Goal: Obtain resource: Download file/media

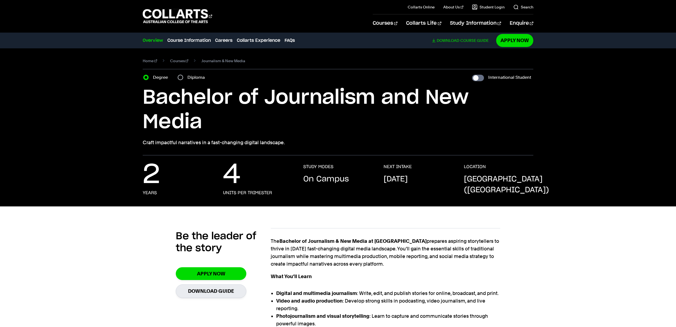
click at [466, 41] on link "Download Course Guide" at bounding box center [462, 40] width 61 height 5
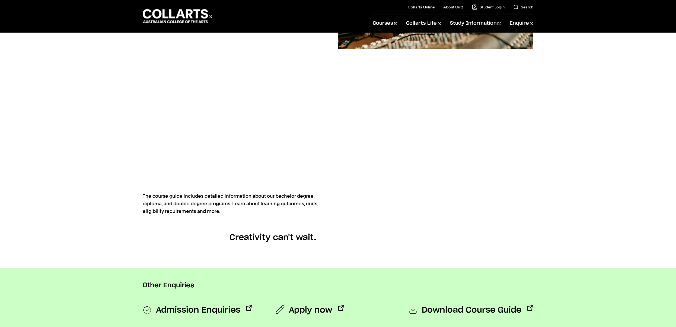
scroll to position [170, 0]
